Goal: Task Accomplishment & Management: Manage account settings

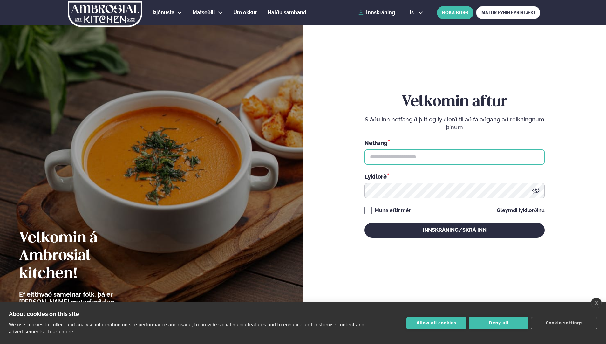
type input "**********"
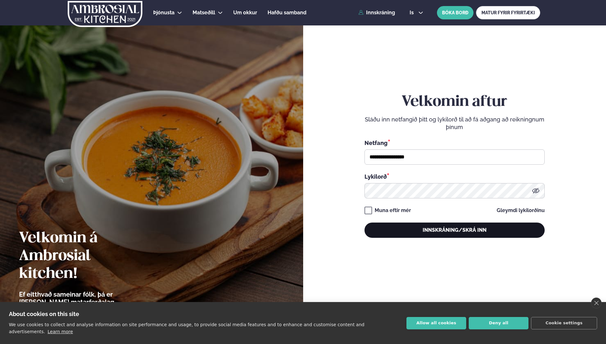
click at [430, 227] on button "Innskráning/Skrá inn" at bounding box center [454, 229] width 180 height 15
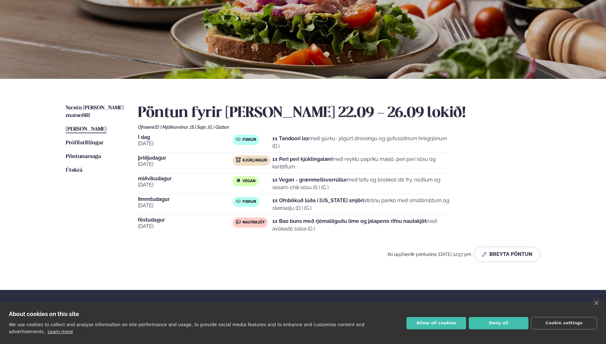
scroll to position [64, 0]
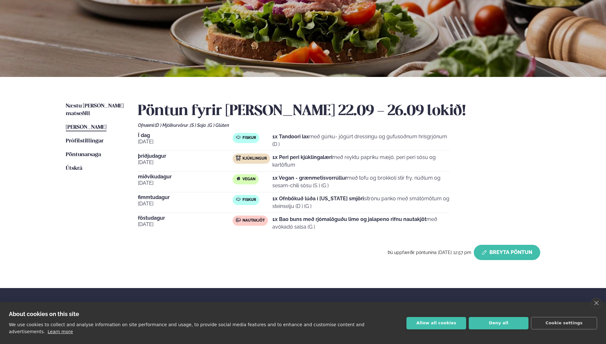
click at [498, 252] on button "Breyta Pöntun" at bounding box center [506, 251] width 66 height 15
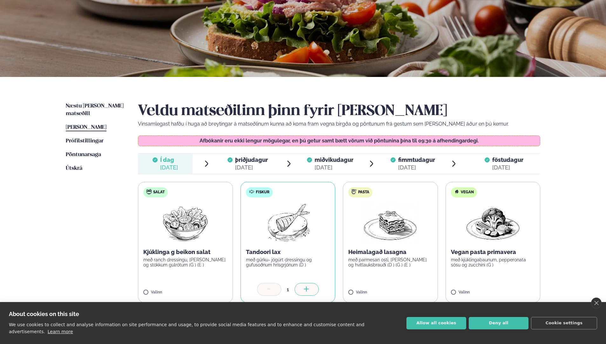
click at [247, 158] on span "þriðjudagur" at bounding box center [251, 159] width 33 height 7
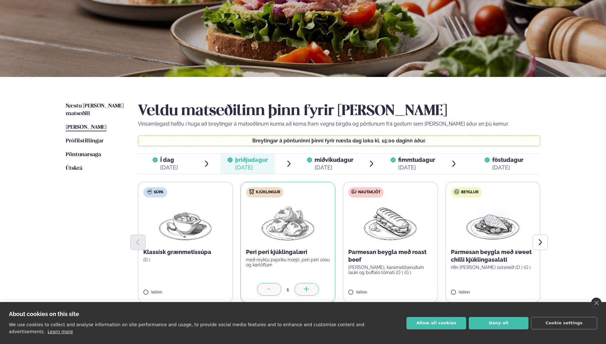
click at [331, 158] on span "miðvikudagur" at bounding box center [333, 159] width 39 height 7
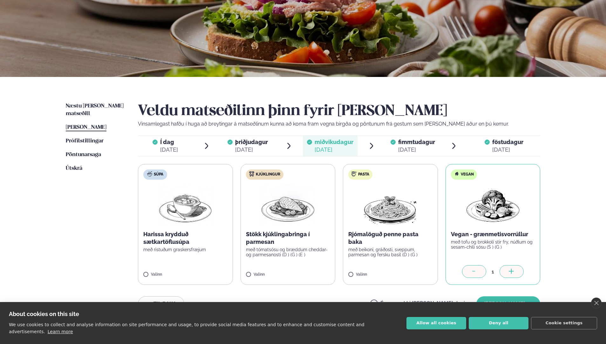
click at [408, 144] on span "fimmtudagur" at bounding box center [416, 141] width 37 height 7
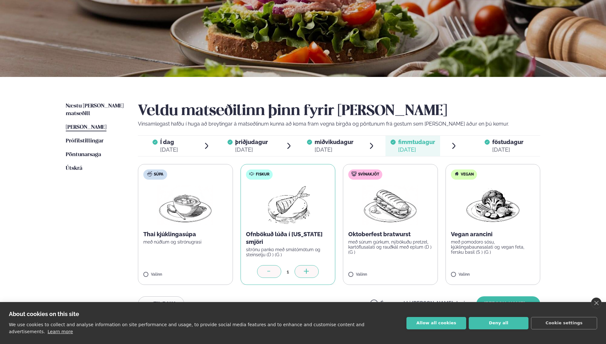
click at [490, 143] on span "föstudagur fös. [DATE]" at bounding box center [503, 146] width 72 height 20
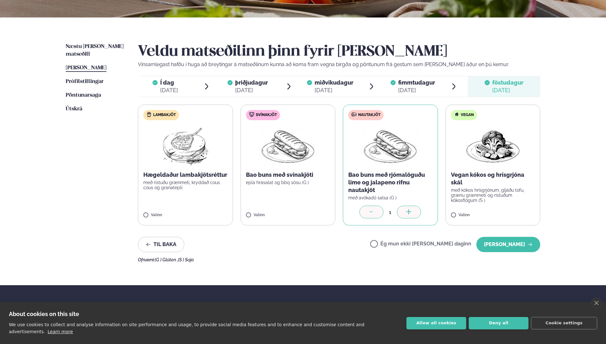
scroll to position [127, 0]
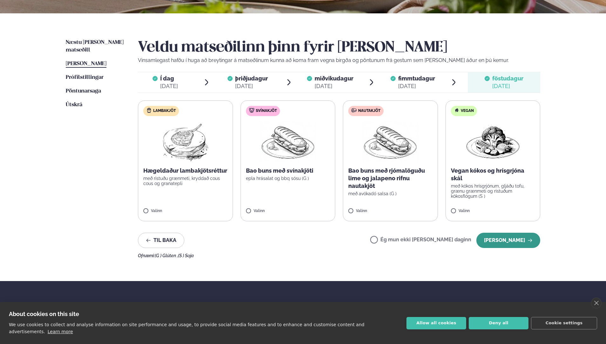
click at [520, 237] on button "[PERSON_NAME]" at bounding box center [508, 239] width 64 height 15
